Goal: Find specific page/section: Find specific page/section

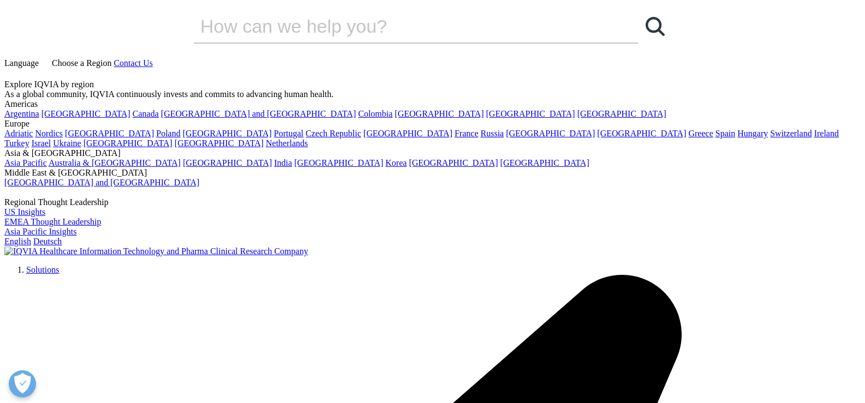
click at [41, 58] on link "Language" at bounding box center [22, 62] width 37 height 9
